Goal: Information Seeking & Learning: Find specific page/section

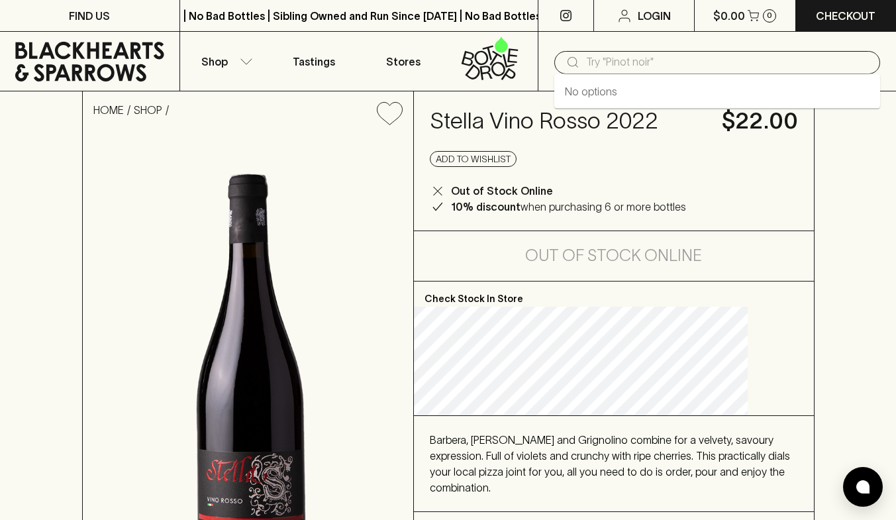
click at [607, 70] on input "text" at bounding box center [727, 62] width 283 height 21
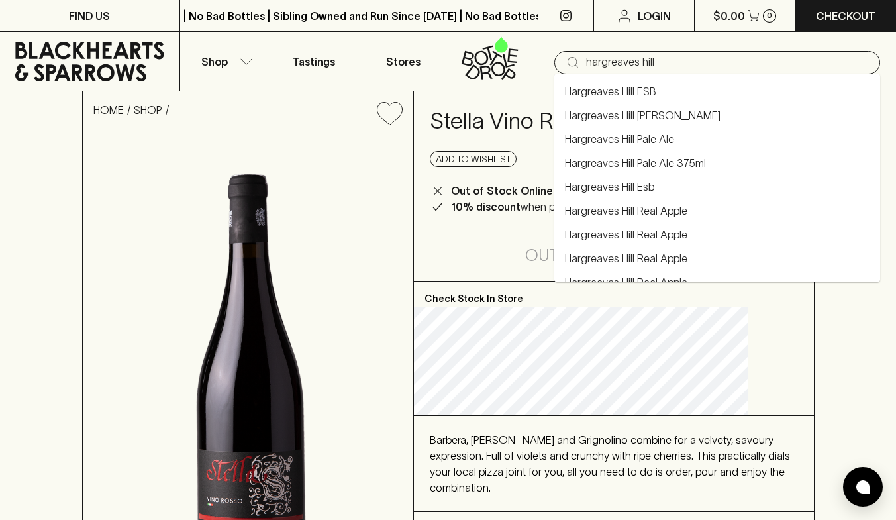
click at [629, 134] on link "Hargreaves Hill Pale Ale" at bounding box center [619, 139] width 109 height 16
type input "Hargreaves Hill Pale Ale"
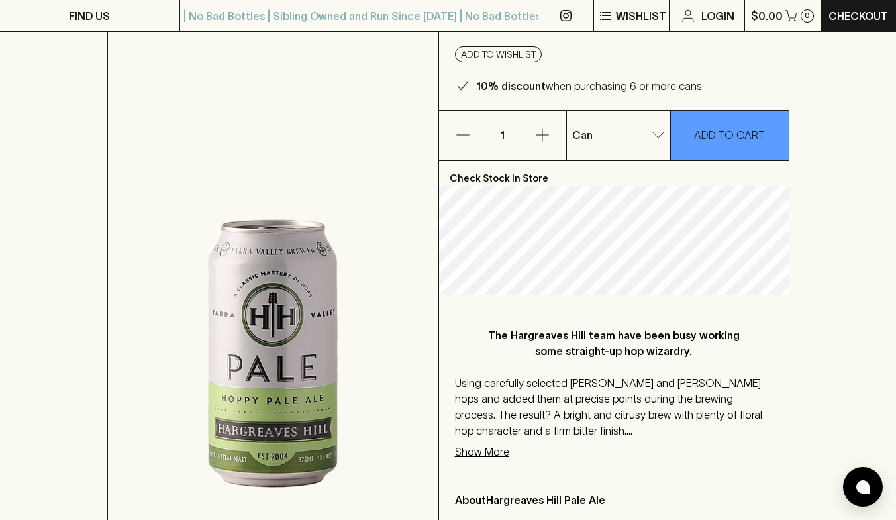
click at [476, 456] on p "Show More" at bounding box center [482, 452] width 54 height 16
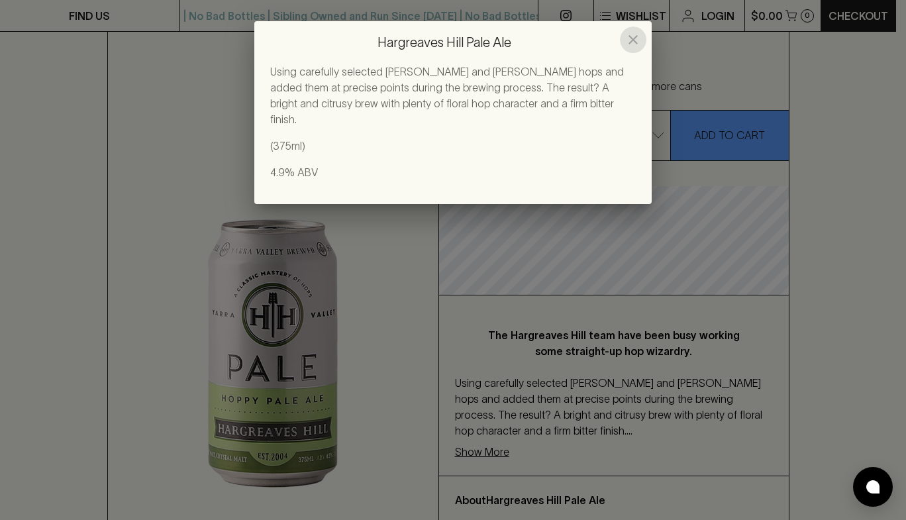
click at [634, 37] on icon "close" at bounding box center [633, 40] width 16 height 16
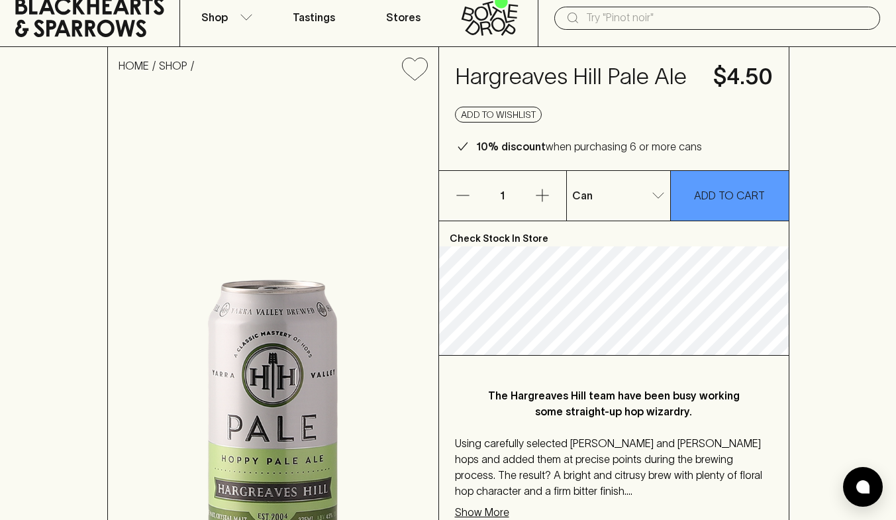
scroll to position [37, 0]
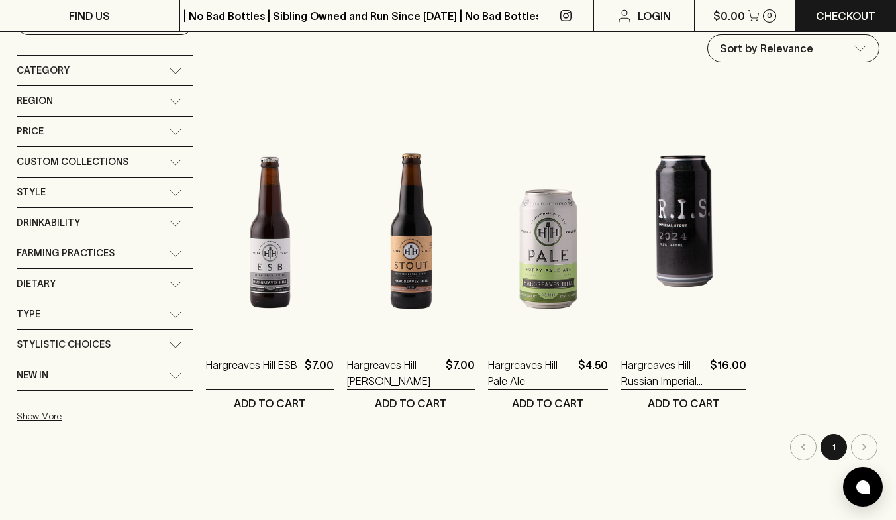
scroll to position [161, 0]
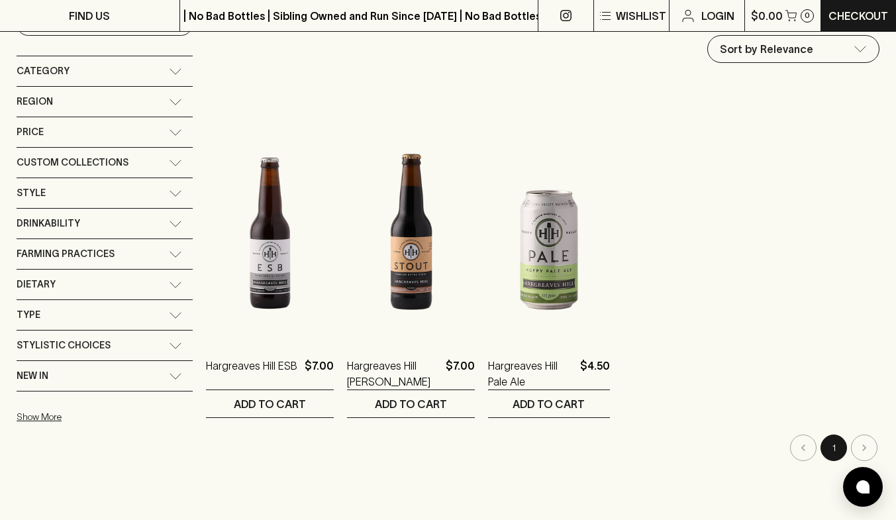
scroll to position [96, 0]
